Goal: Transaction & Acquisition: Purchase product/service

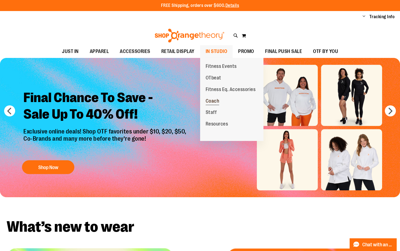
click at [214, 101] on span "Coach" at bounding box center [213, 101] width 14 height 7
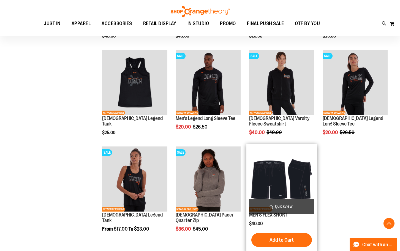
scroll to position [358, 0]
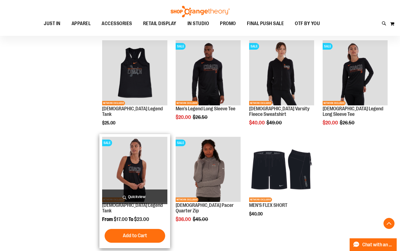
click at [126, 173] on img "product" at bounding box center [134, 169] width 65 height 65
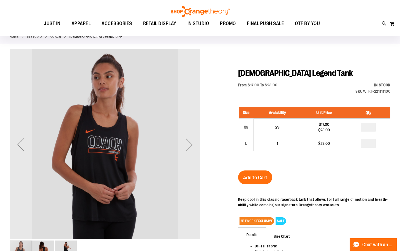
scroll to position [55, 0]
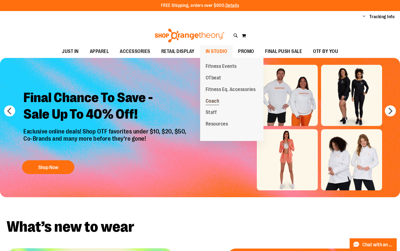
click at [212, 98] on span "Coach" at bounding box center [213, 101] width 14 height 7
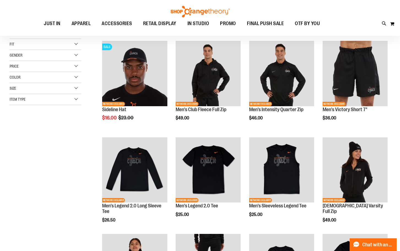
scroll to position [55, 0]
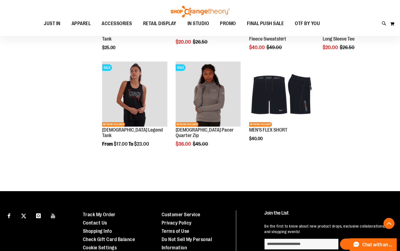
scroll to position [441, 0]
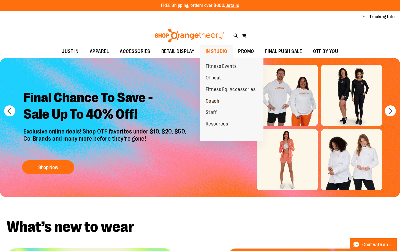
click at [213, 99] on span "Coach" at bounding box center [213, 101] width 14 height 7
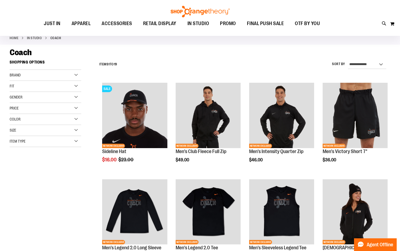
scroll to position [55, 0]
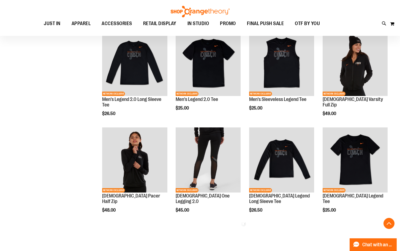
scroll to position [193, 0]
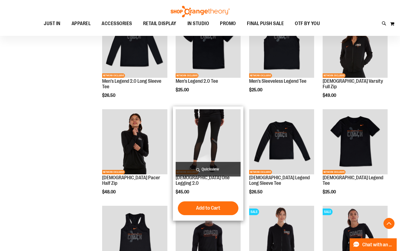
click at [209, 149] on img "product" at bounding box center [208, 141] width 65 height 65
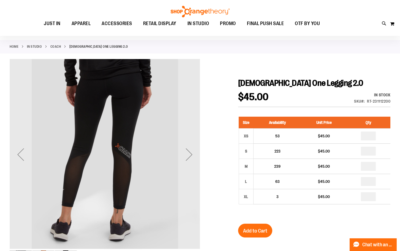
scroll to position [28, 0]
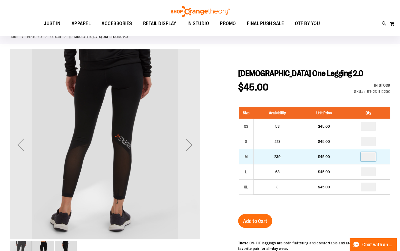
click at [371, 155] on input "number" at bounding box center [368, 156] width 15 height 9
type input "*"
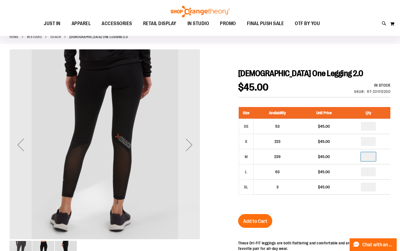
click at [337, 205] on div "Size Availability Unit Price Qty XS 53 $45.00 * S 223 $45.00 * M" at bounding box center [314, 154] width 152 height 107
click at [253, 220] on span "Add to Cart" at bounding box center [255, 221] width 24 height 6
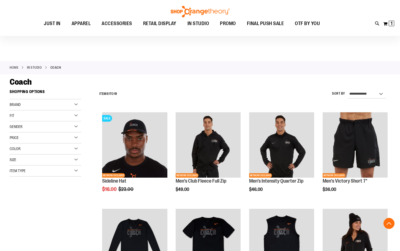
scroll to position [135, 0]
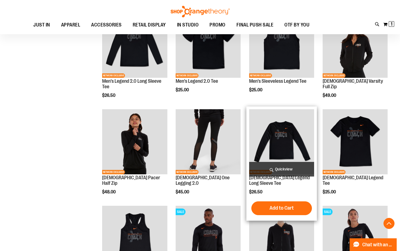
click at [280, 133] on img "product" at bounding box center [281, 141] width 65 height 65
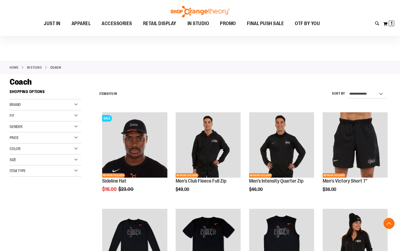
scroll to position [135, 0]
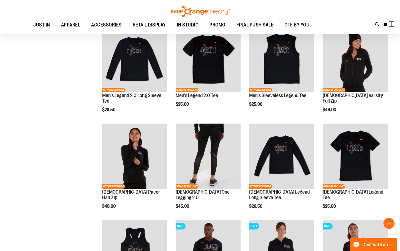
scroll to position [137, 0]
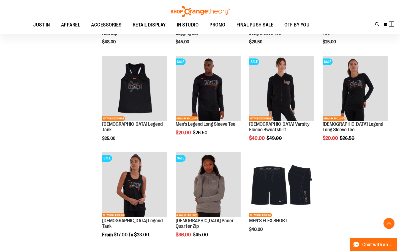
scroll to position [275, 0]
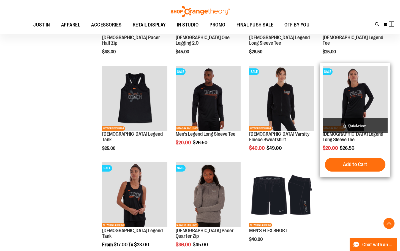
click at [365, 102] on img "product" at bounding box center [355, 98] width 65 height 65
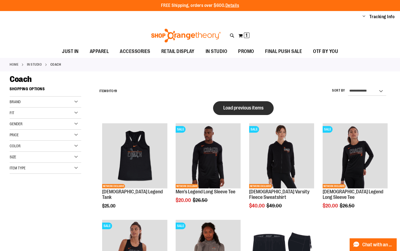
click at [243, 105] on span "Load previous items" at bounding box center [243, 108] width 40 height 6
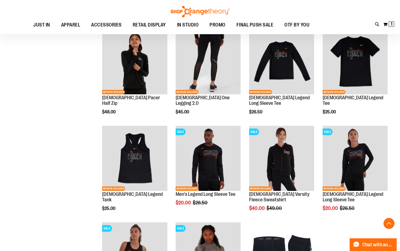
scroll to position [276, 0]
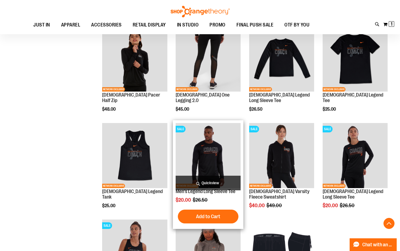
click at [225, 160] on img "product" at bounding box center [208, 155] width 65 height 65
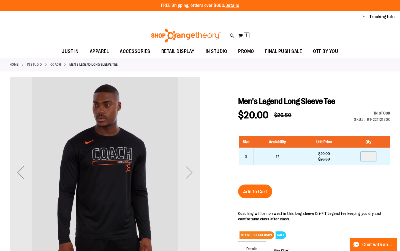
click at [372, 157] on input "number" at bounding box center [368, 156] width 15 height 9
type input "*"
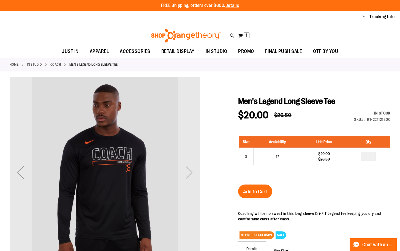
click at [347, 178] on div "Size Availability Unit Price Qty S 17 $20.00 $26.50 *" at bounding box center [314, 154] width 152 height 48
click at [257, 194] on span "Add to Cart" at bounding box center [255, 191] width 24 height 6
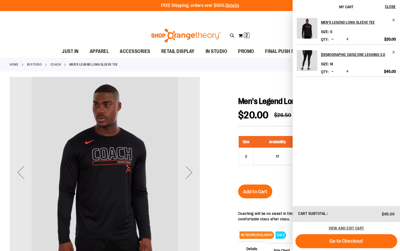
click at [268, 68] on div "Home IN STUDIO Coach Men's Legend Long Sleeve Tee" at bounding box center [200, 65] width 400 height 14
